Goal: Task Accomplishment & Management: Manage account settings

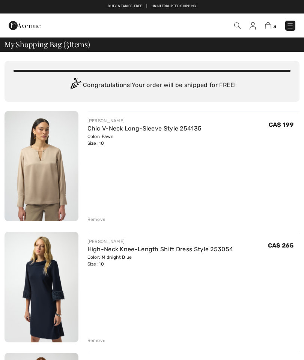
click at [99, 221] on div "Remove" at bounding box center [96, 219] width 18 height 7
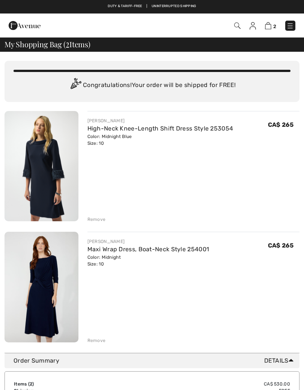
click at [101, 218] on div "Remove" at bounding box center [96, 219] width 18 height 7
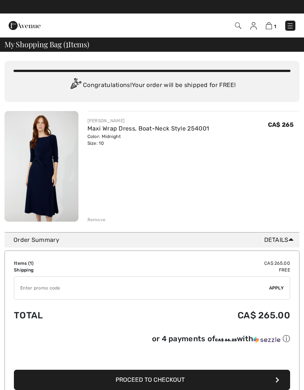
click at [99, 218] on div "Remove" at bounding box center [96, 220] width 18 height 7
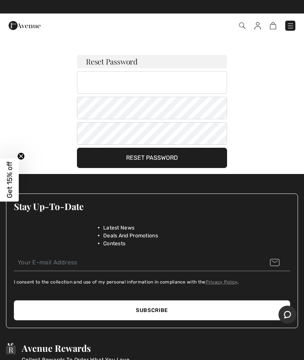
click at [303, 100] on div "Reset Password Your password must: include both lower and upper case characters…" at bounding box center [152, 102] width 304 height 131
